Goal: Task Accomplishment & Management: Complete application form

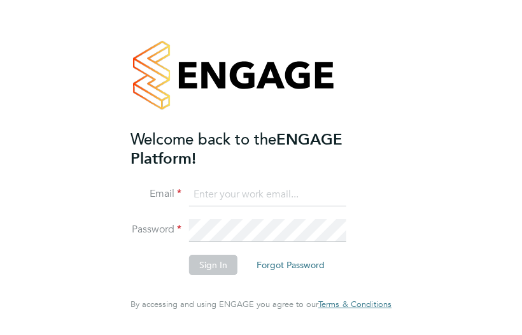
type input "oli.thomas@novaeducation.net"
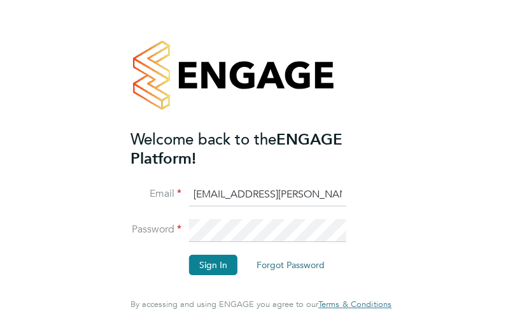
click at [221, 253] on li "Password" at bounding box center [254, 237] width 248 height 36
click at [216, 273] on button "Sign In" at bounding box center [213, 264] width 48 height 20
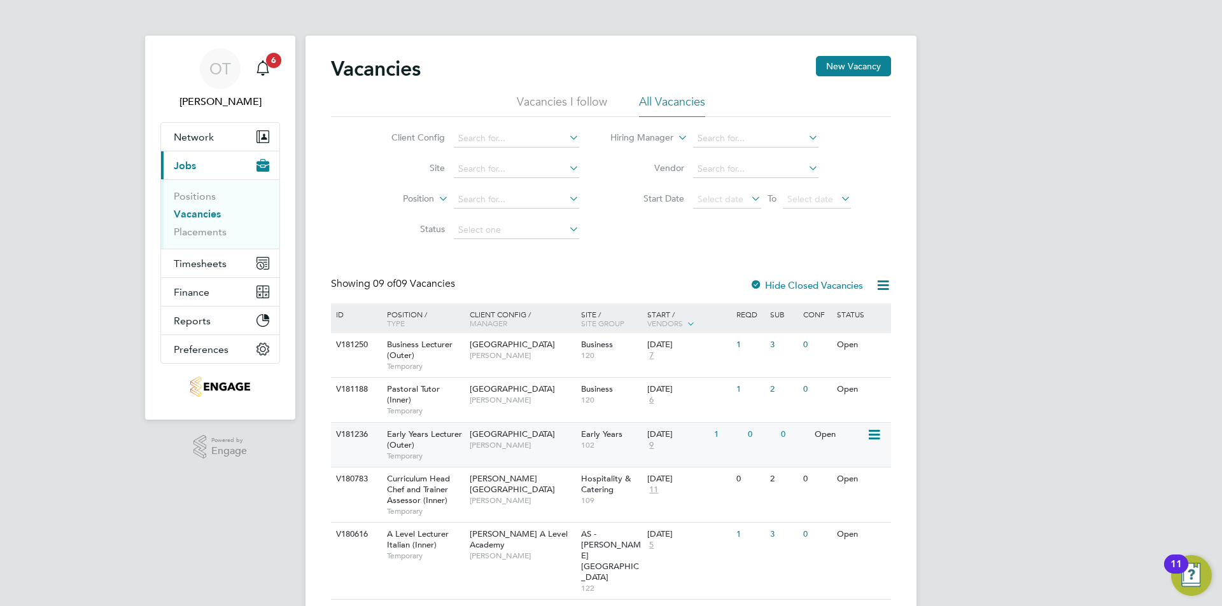
click at [470, 432] on span "[GEOGRAPHIC_DATA]" at bounding box center [512, 434] width 85 height 11
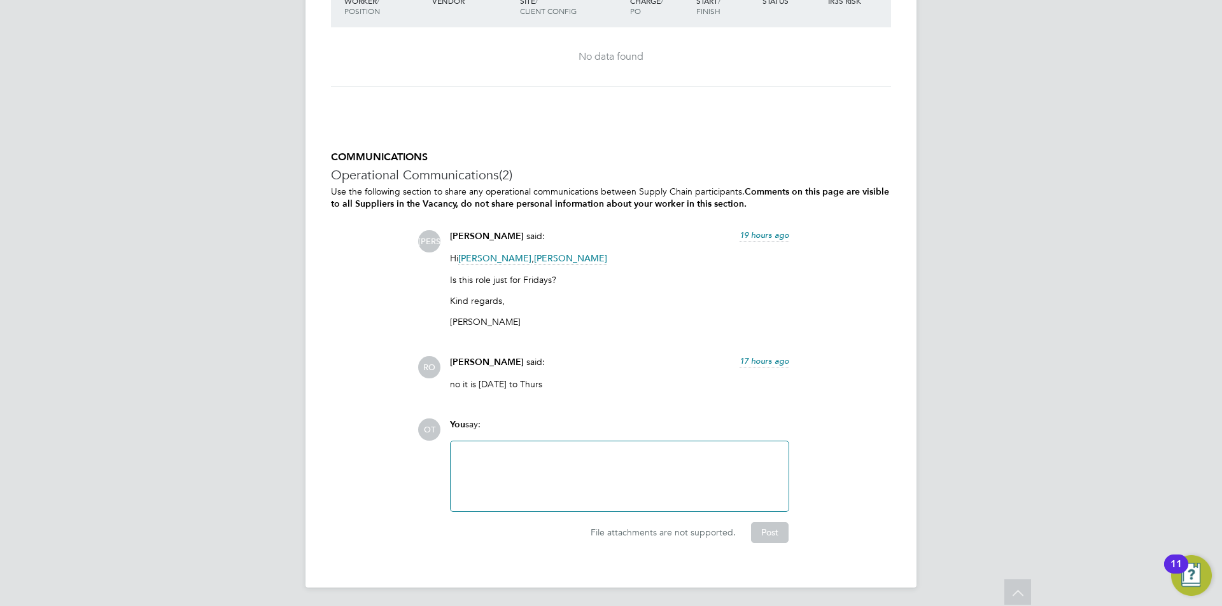
drag, startPoint x: 872, startPoint y: 234, endPoint x: 882, endPoint y: 534, distance: 300.5
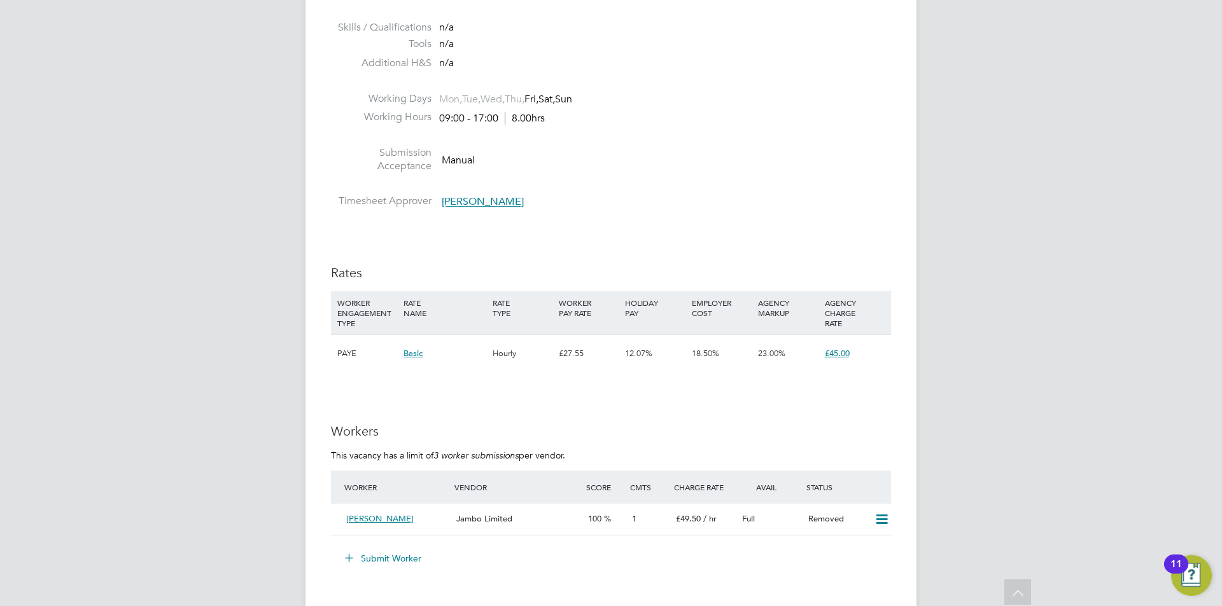
scroll to position [1846, 0]
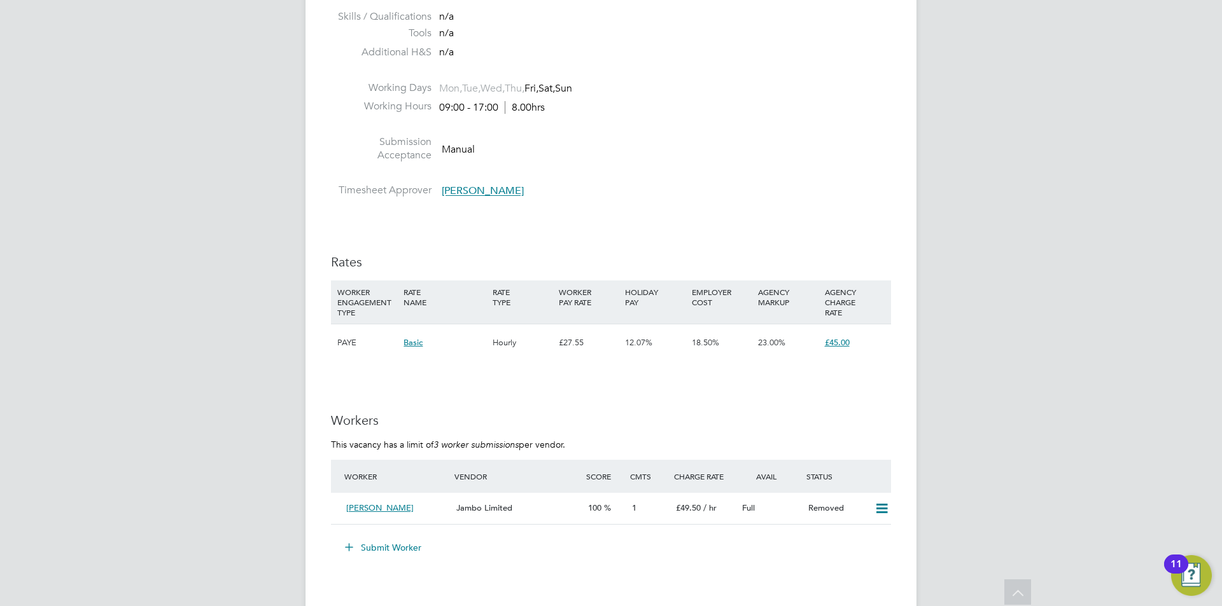
drag, startPoint x: 606, startPoint y: 374, endPoint x: 602, endPoint y: 403, distance: 28.8
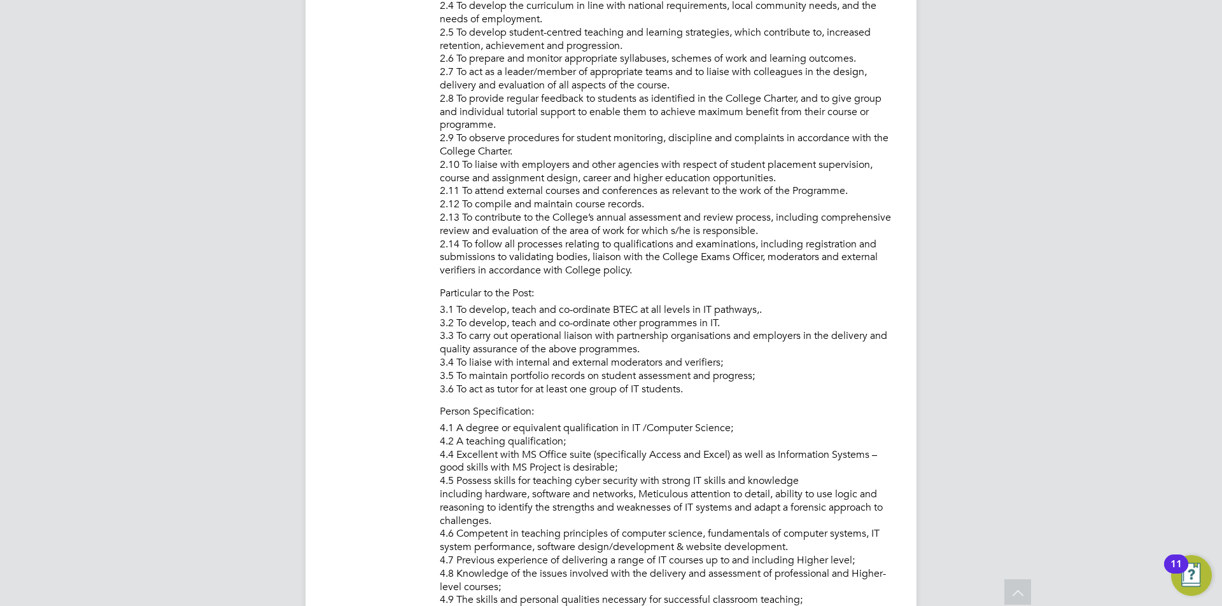
drag, startPoint x: 956, startPoint y: 186, endPoint x: 934, endPoint y: -1, distance: 187.7
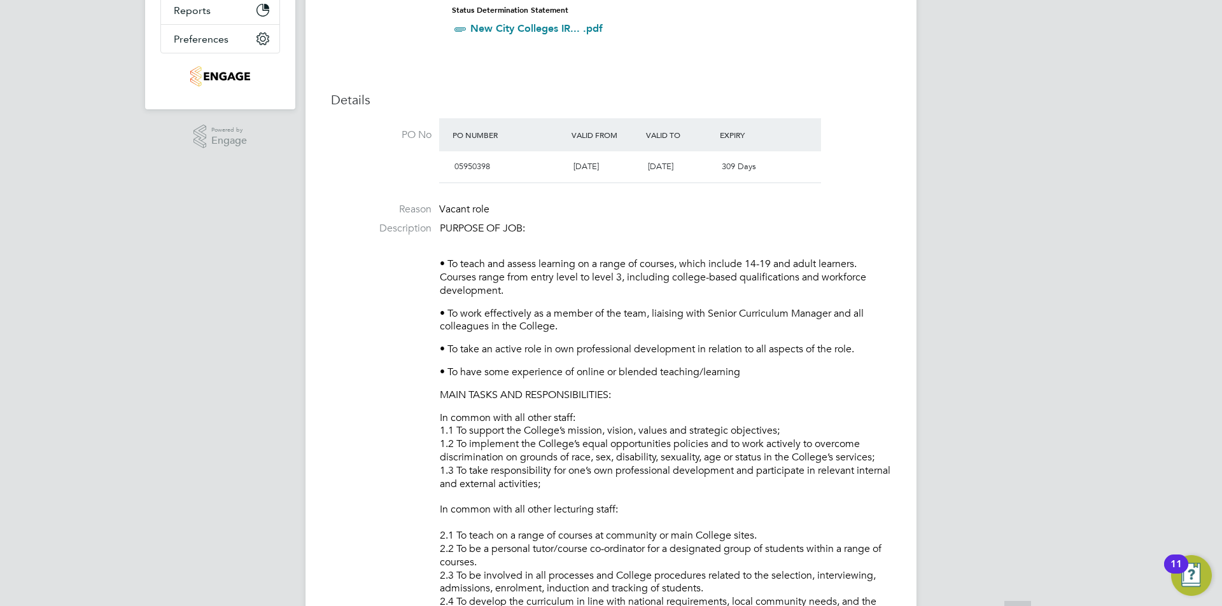
scroll to position [2510, 0]
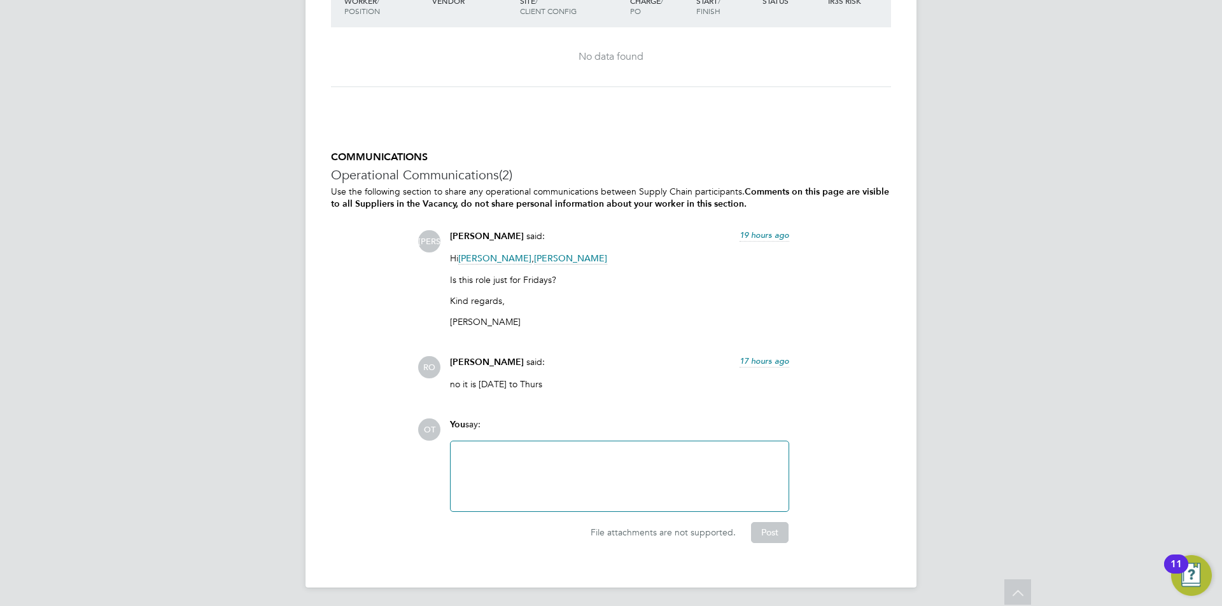
drag, startPoint x: 922, startPoint y: 97, endPoint x: 1057, endPoint y: 76, distance: 136.6
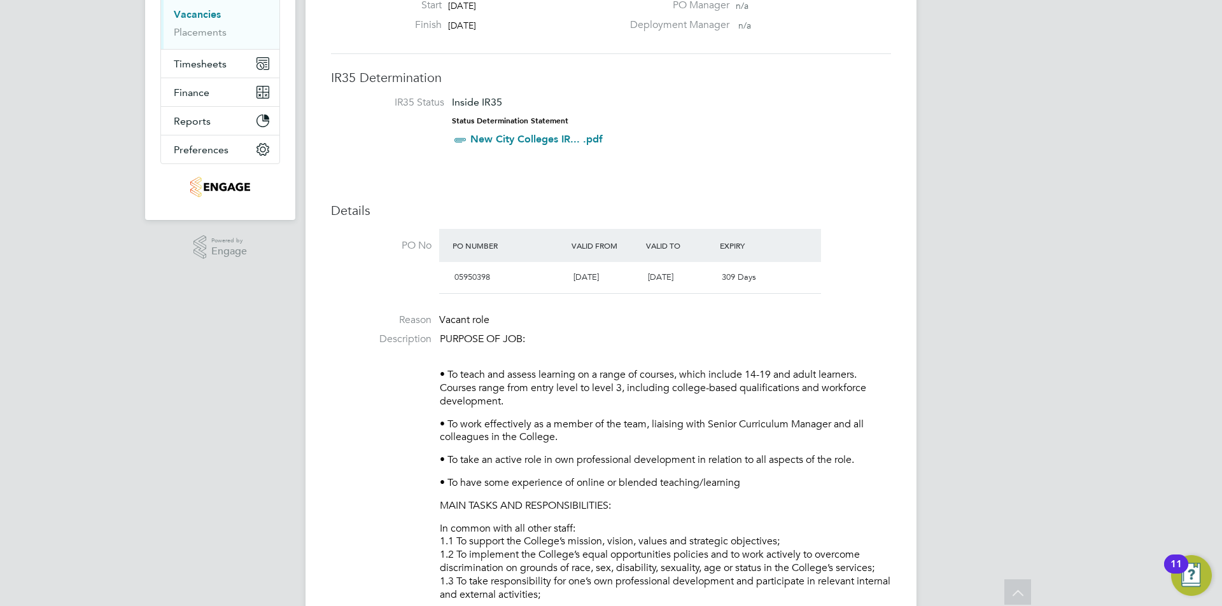
scroll to position [0, 0]
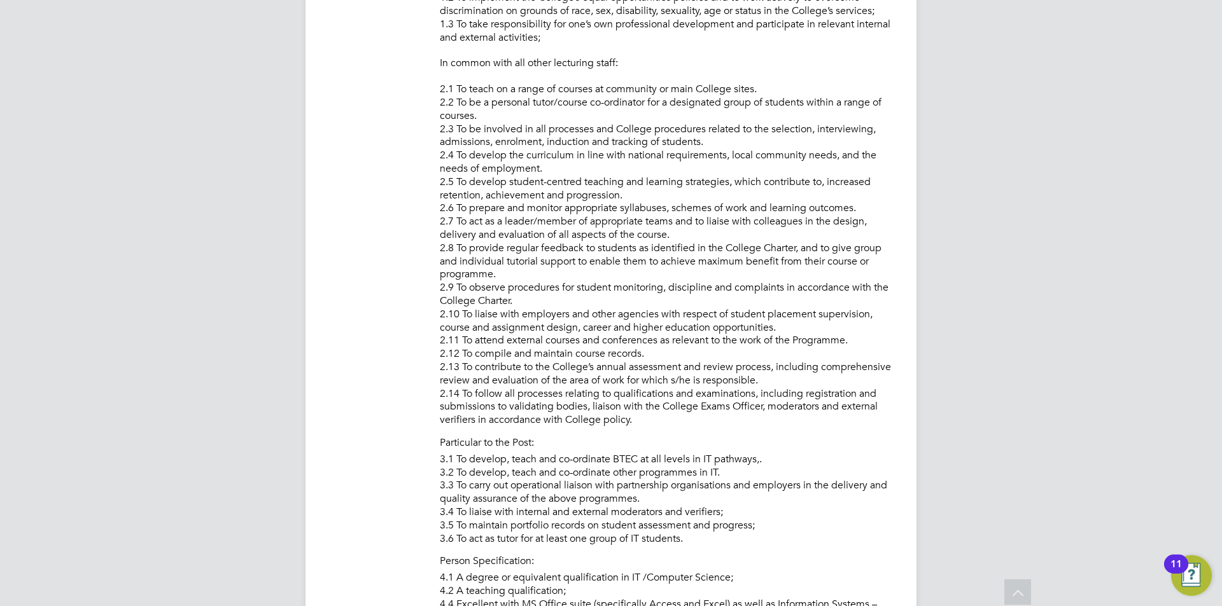
drag, startPoint x: 1045, startPoint y: 191, endPoint x: 1049, endPoint y: 288, distance: 96.1
